Goal: Find contact information: Find contact information

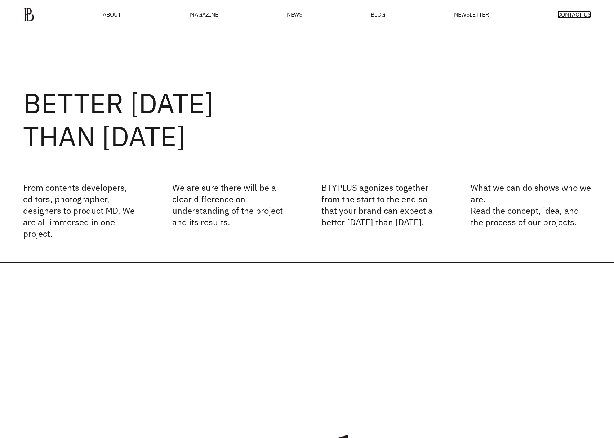
click at [570, 17] on span "CONTACT US" at bounding box center [574, 15] width 34 height 6
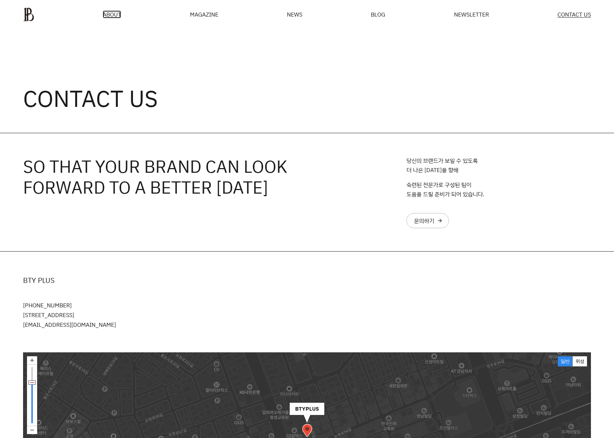
click at [118, 14] on span "ABOUT" at bounding box center [112, 15] width 18 height 6
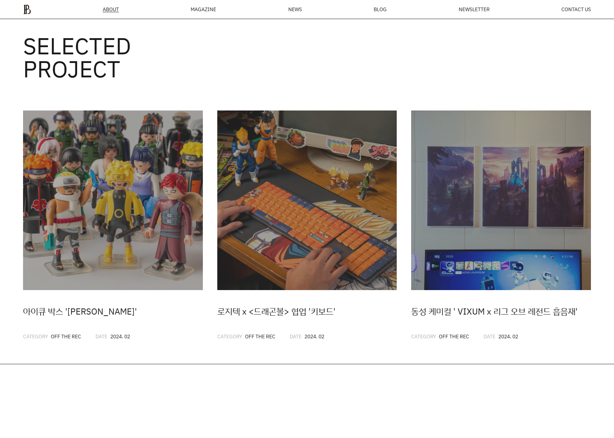
scroll to position [1812, 0]
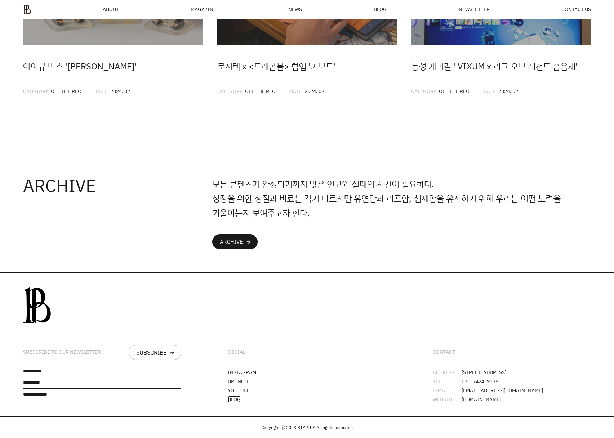
click at [236, 396] on link "BLOG" at bounding box center [234, 399] width 13 height 7
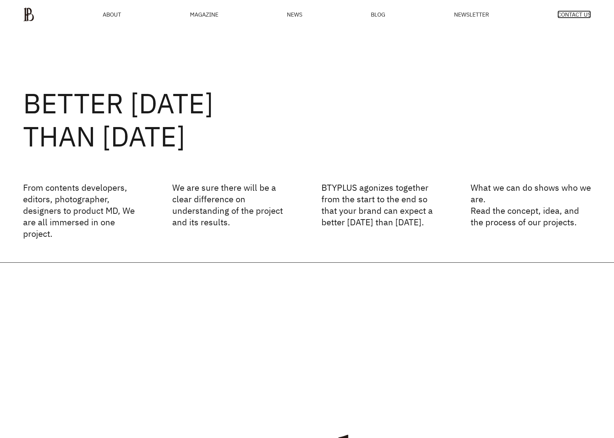
click at [569, 12] on span "CONTACT US" at bounding box center [574, 15] width 34 height 6
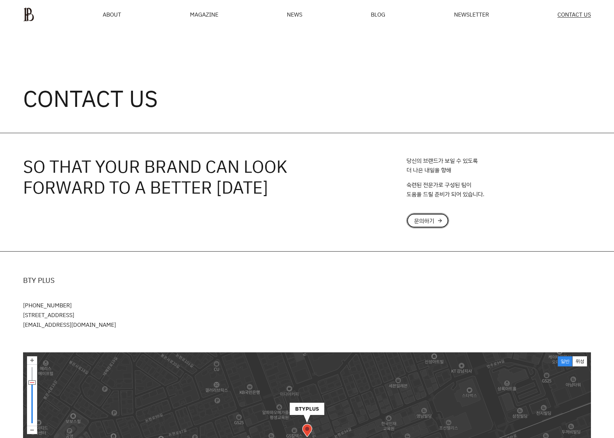
click at [427, 218] on div "문의하기" at bounding box center [424, 221] width 20 height 6
